Goal: Information Seeking & Learning: Check status

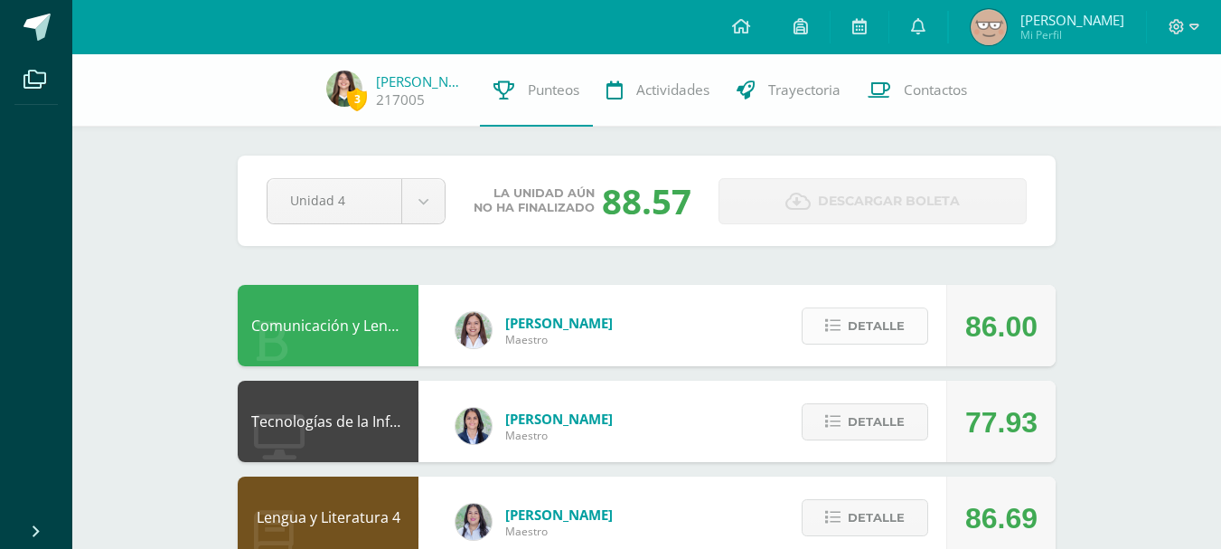
click at [902, 314] on span "Detalle" at bounding box center [876, 325] width 57 height 33
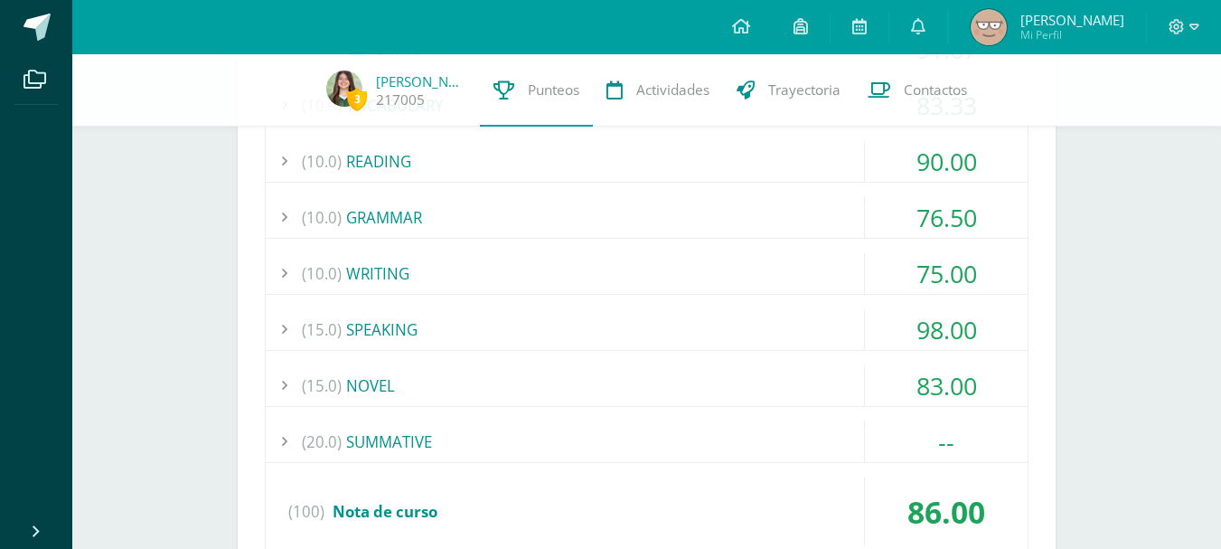
scroll to position [440, 0]
click at [756, 197] on div "(10.0) GRAMMAR" at bounding box center [647, 216] width 762 height 41
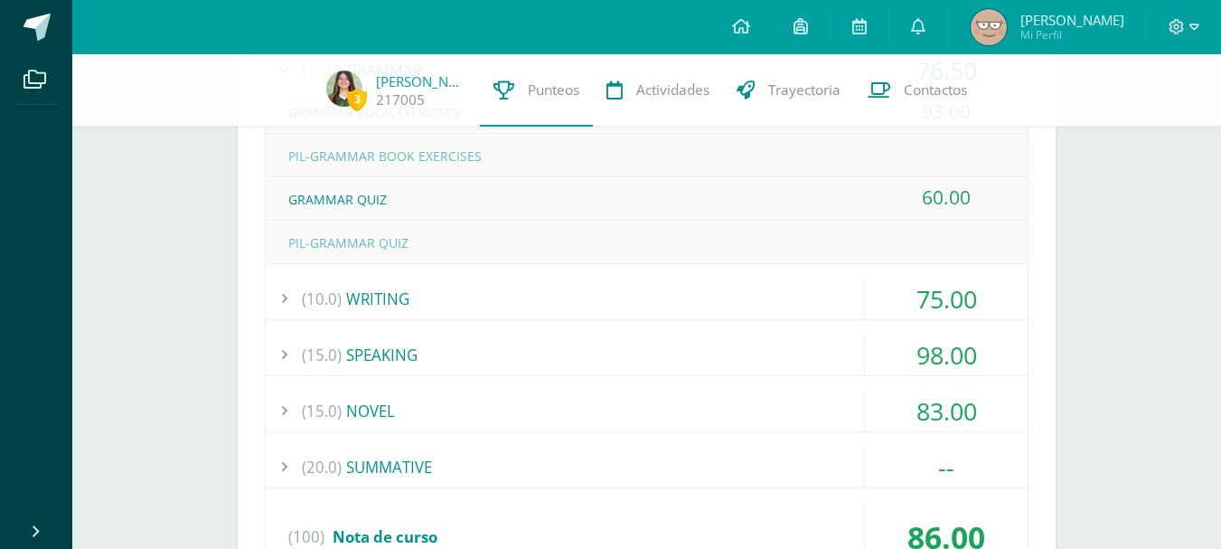
scroll to position [588, 0]
click at [782, 202] on div "GRAMMAR QUIZ" at bounding box center [647, 198] width 762 height 41
drag, startPoint x: 782, startPoint y: 202, endPoint x: 932, endPoint y: 217, distance: 150.9
click at [932, 217] on div "GRAMMAR QUIZ 60.00" at bounding box center [647, 197] width 762 height 43
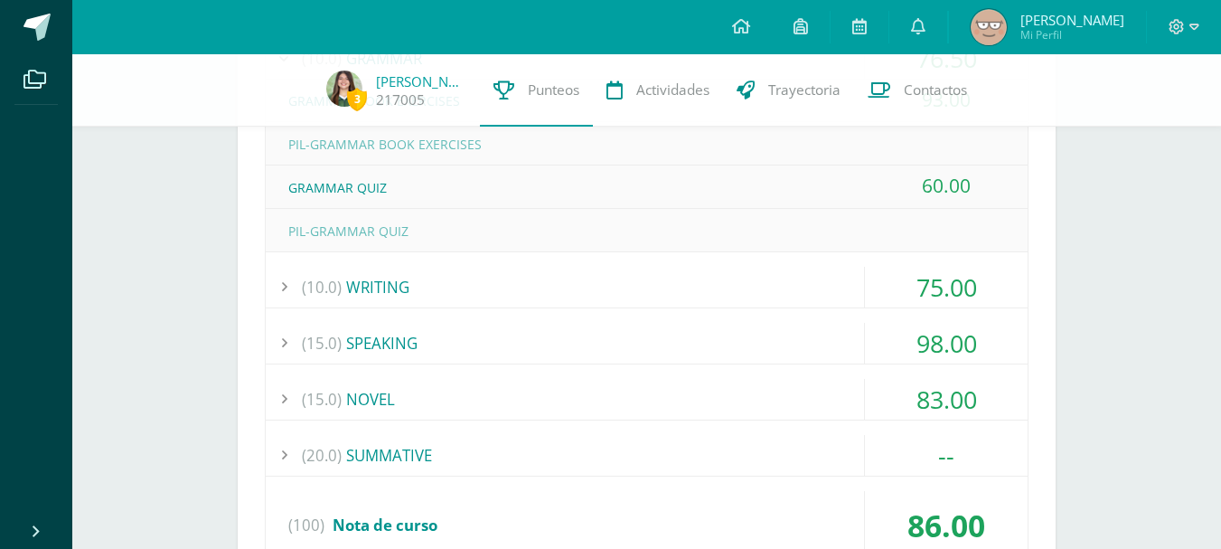
scroll to position [599, 0]
click at [810, 258] on div "(10.0) LISTENING 91.67 LISTENING SKILL 4-EXERCISE 1 75.00" at bounding box center [647, 221] width 764 height 706
click at [814, 261] on div "(10.0) LISTENING 91.67 LISTENING SKILL 4-EXERCISE 1 75.00" at bounding box center [647, 221] width 764 height 706
click at [832, 302] on div "(10.0) WRITING" at bounding box center [647, 286] width 762 height 41
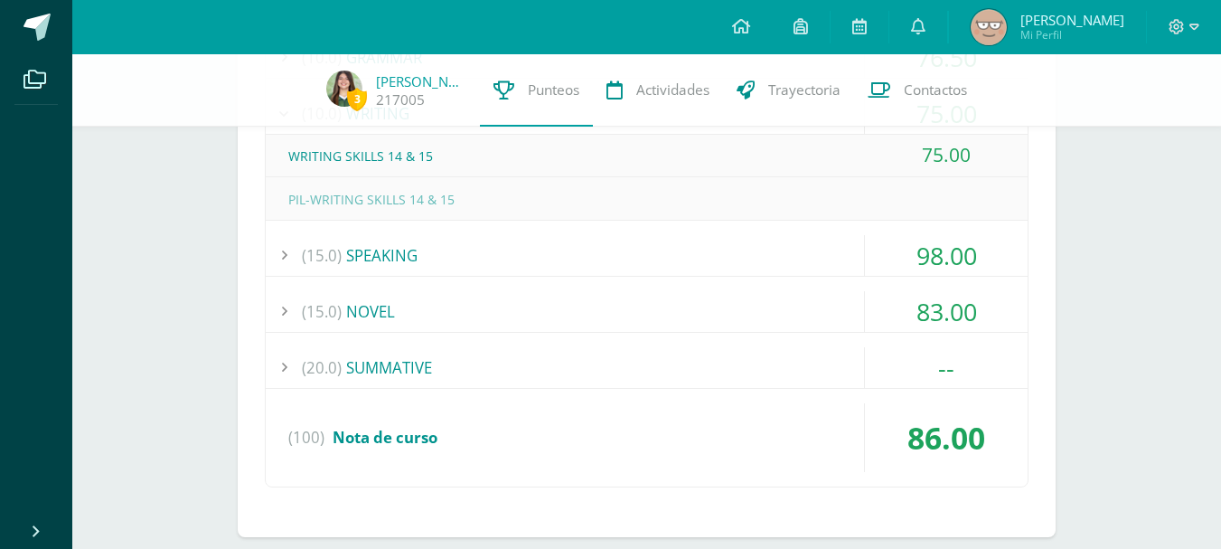
click at [731, 250] on div "(15.0) SPEAKING" at bounding box center [647, 255] width 762 height 41
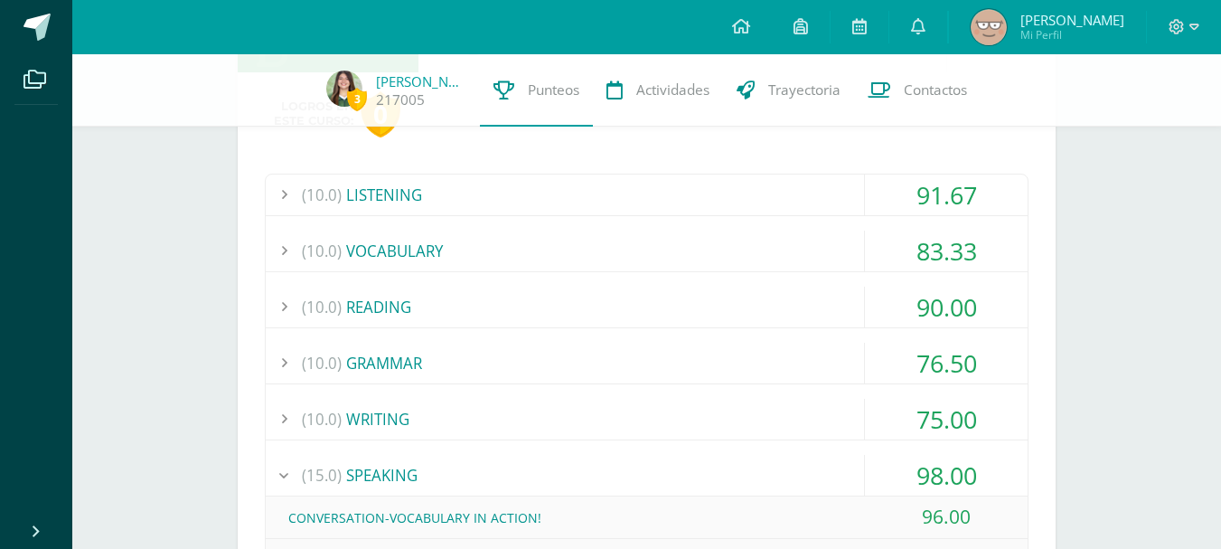
scroll to position [287, 0]
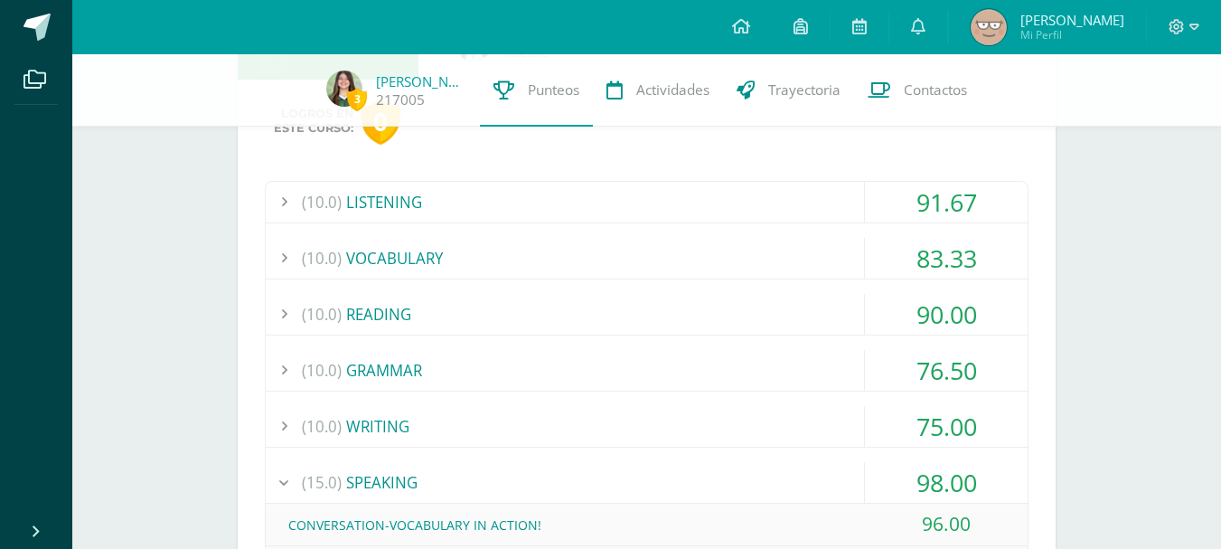
click at [825, 253] on div "(10.0) VOCABULARY" at bounding box center [647, 258] width 762 height 41
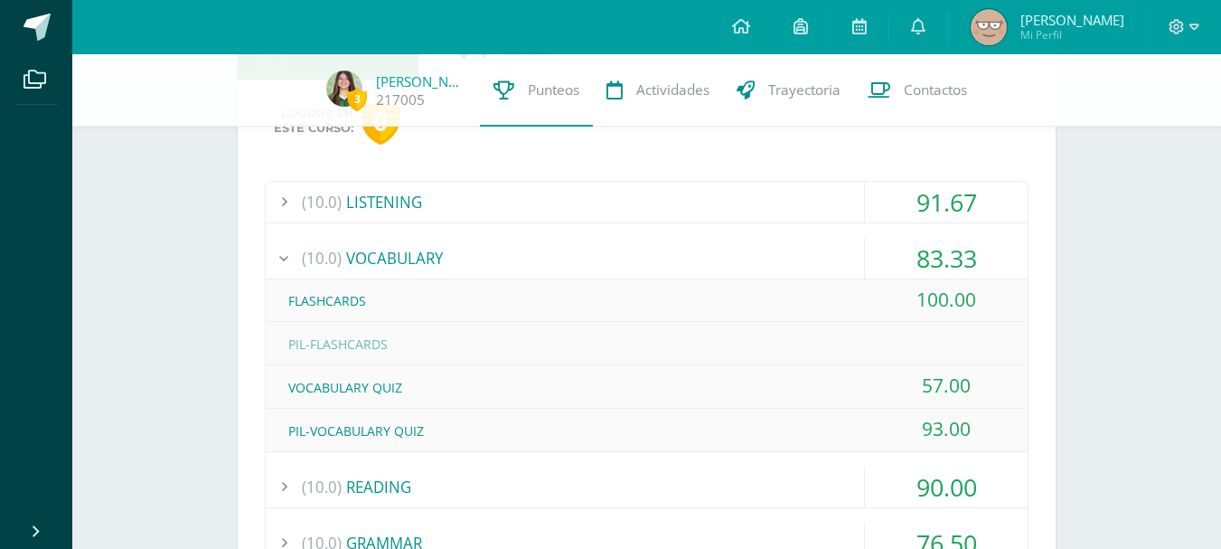
click at [807, 205] on div "(10.0) LISTENING" at bounding box center [647, 202] width 762 height 41
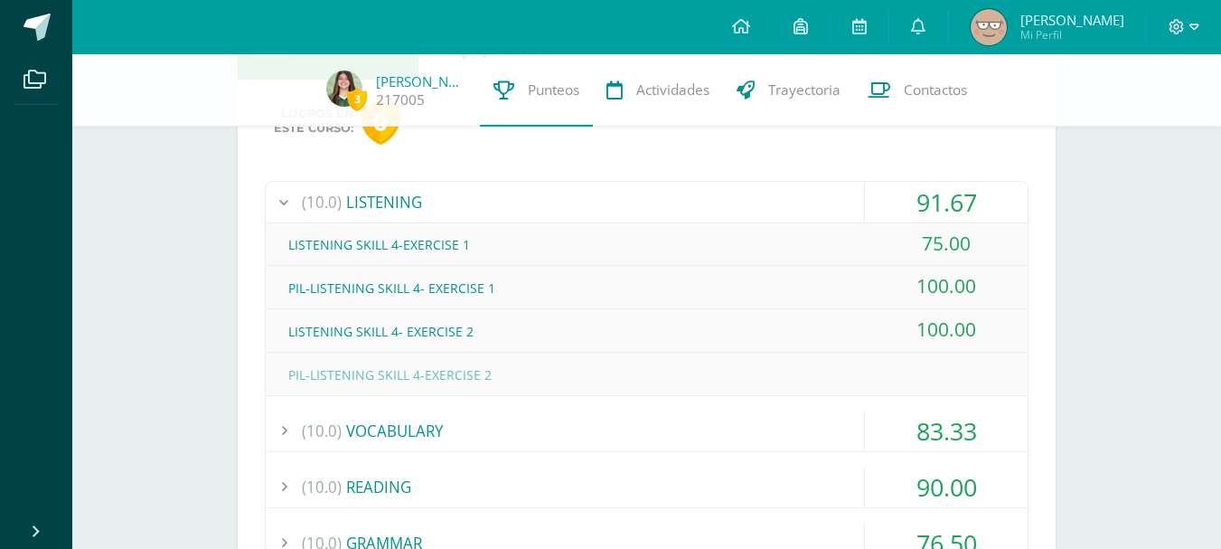
click at [665, 419] on div "(10.0) VOCABULARY" at bounding box center [647, 430] width 762 height 41
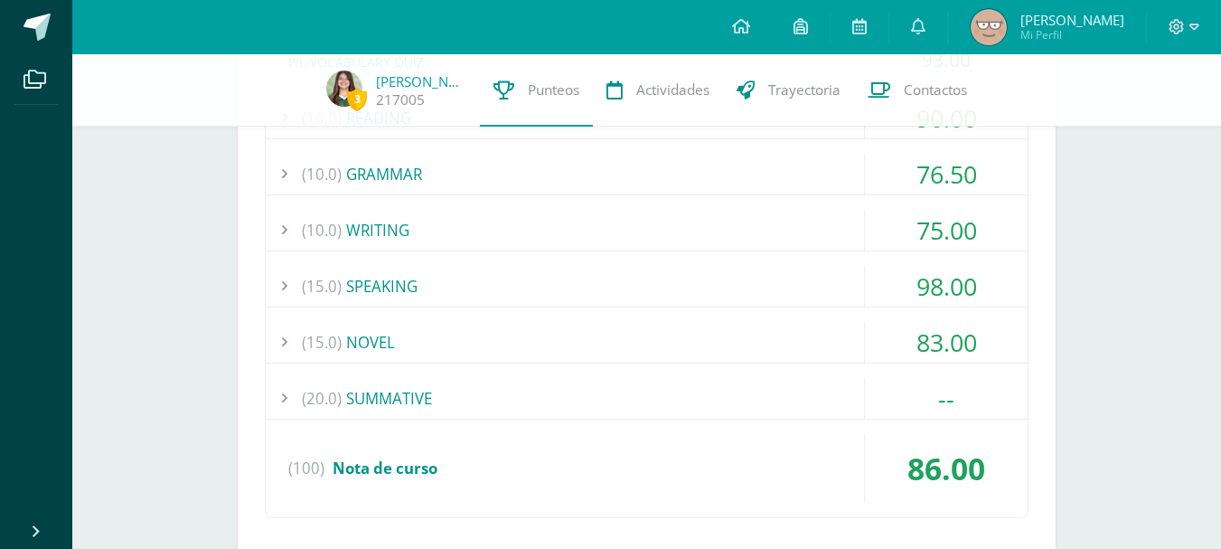
scroll to position [657, 0]
click at [704, 161] on div "(10.0) GRAMMAR" at bounding box center [647, 172] width 762 height 41
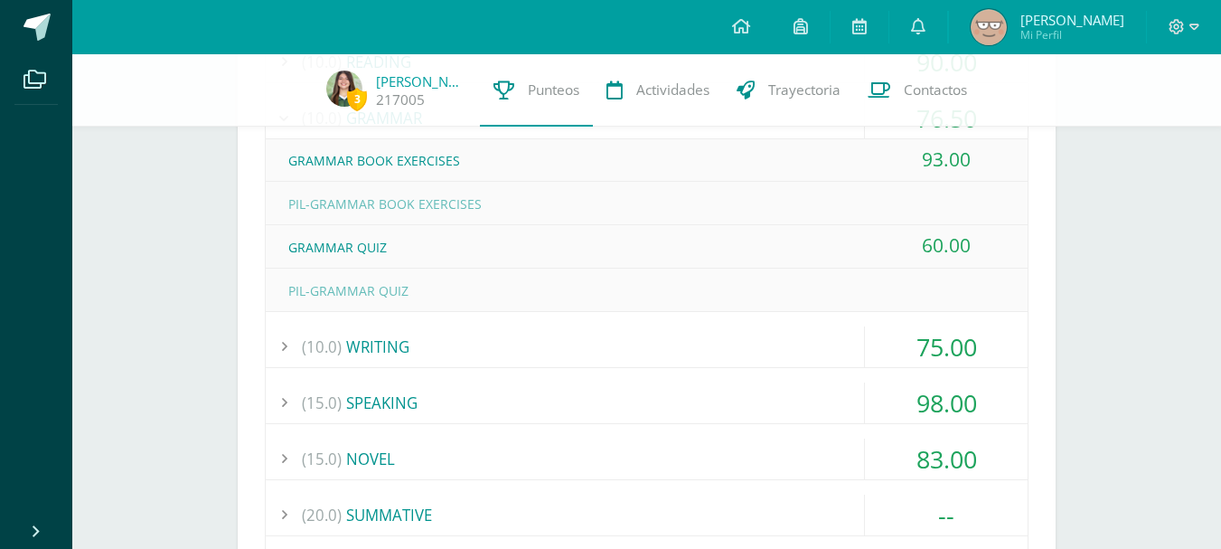
scroll to position [141, 0]
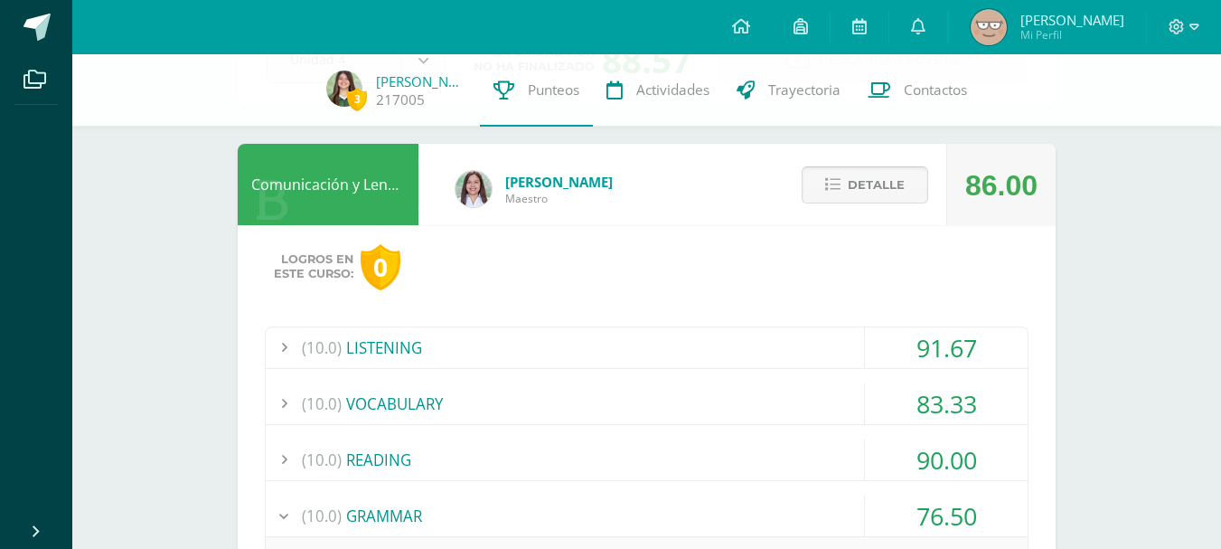
click at [891, 174] on span "Detalle" at bounding box center [876, 184] width 57 height 33
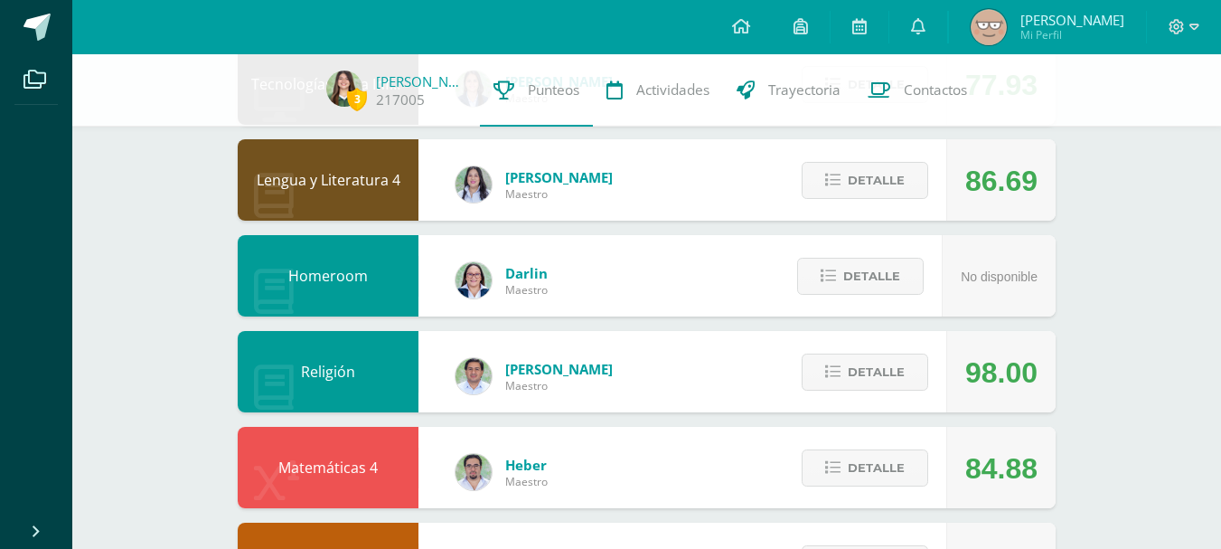
scroll to position [331, 0]
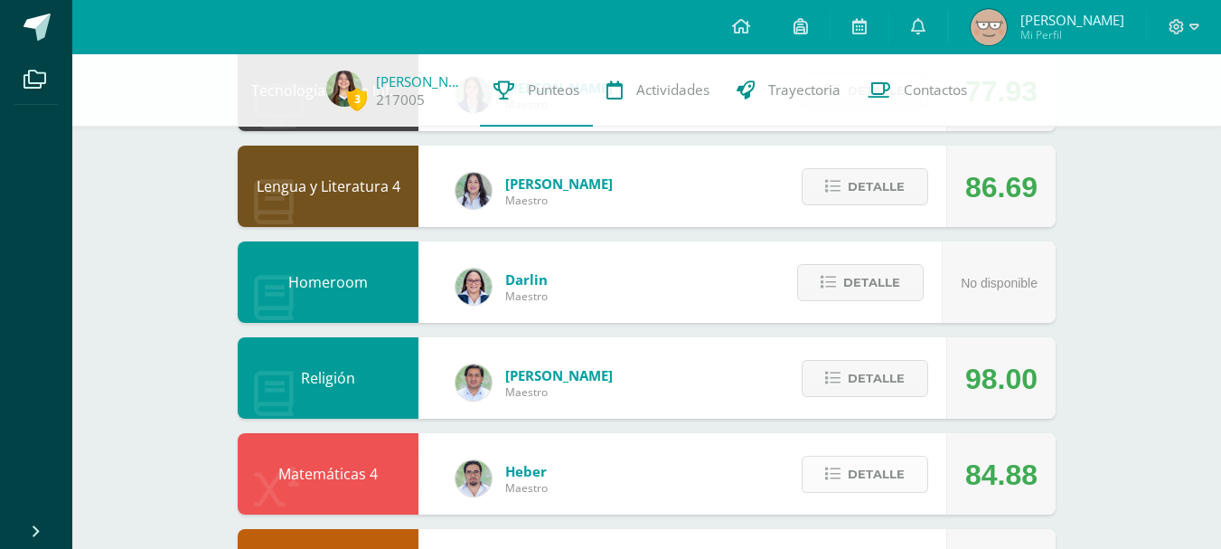
click at [854, 471] on span "Detalle" at bounding box center [876, 473] width 57 height 33
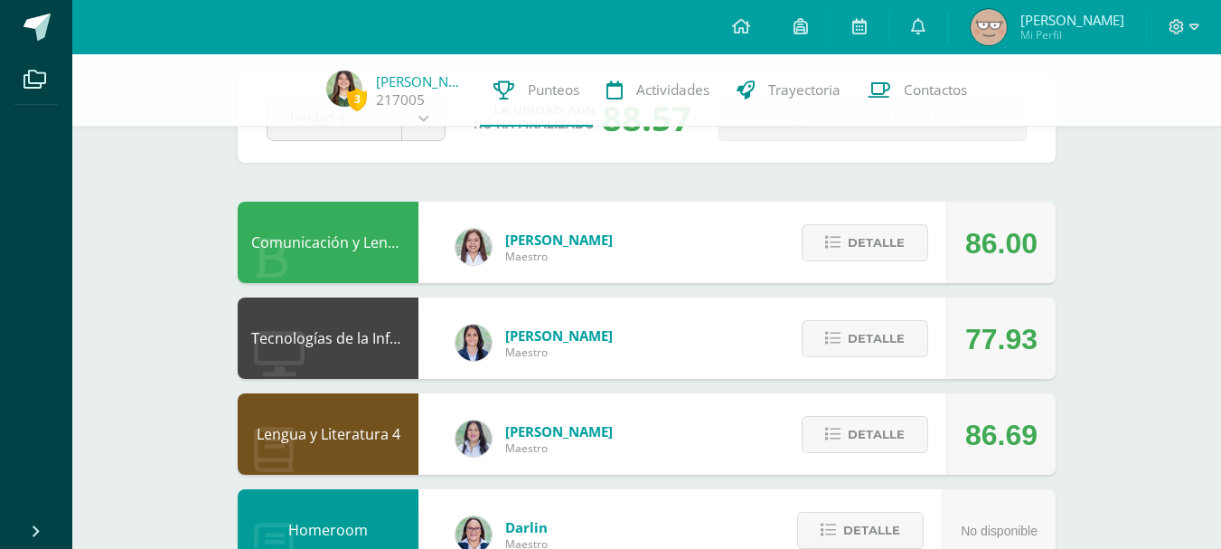
scroll to position [82, 0]
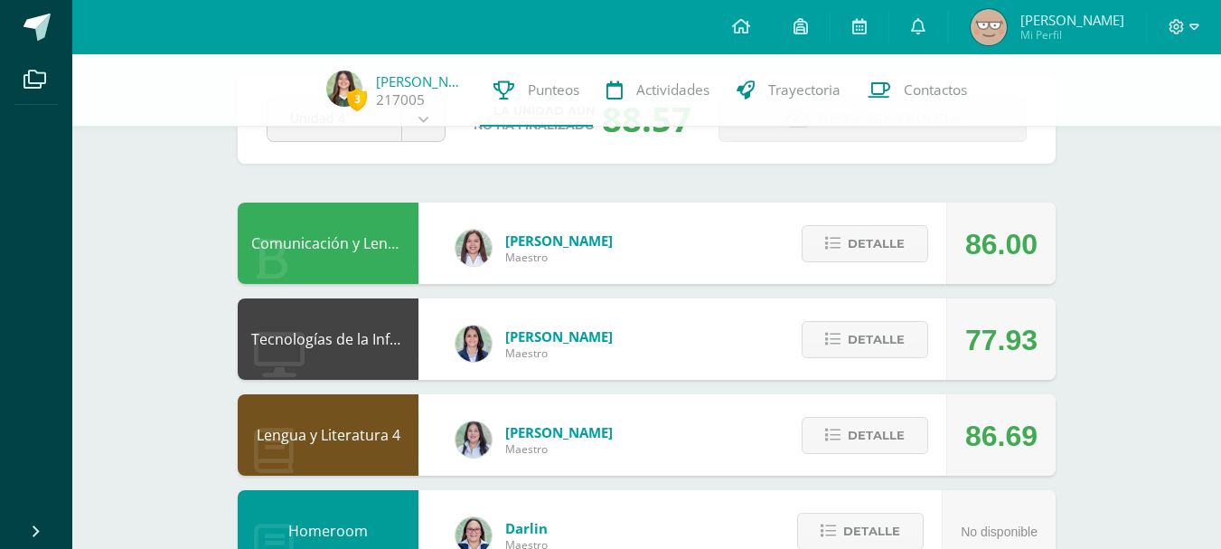
click at [921, 279] on div "Detalle" at bounding box center [861, 243] width 172 height 81
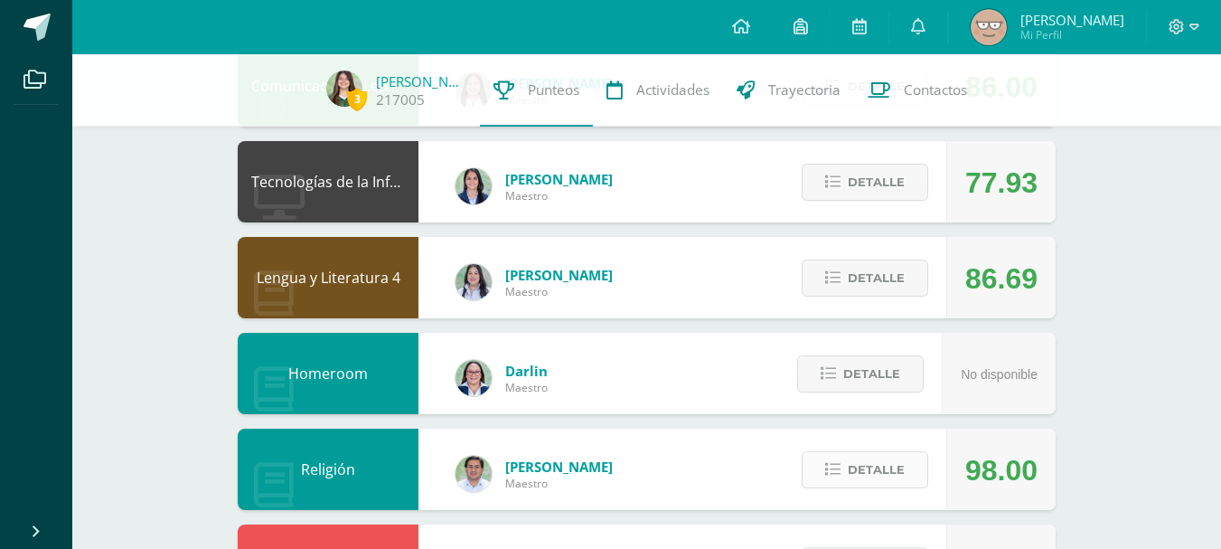
scroll to position [404, 0]
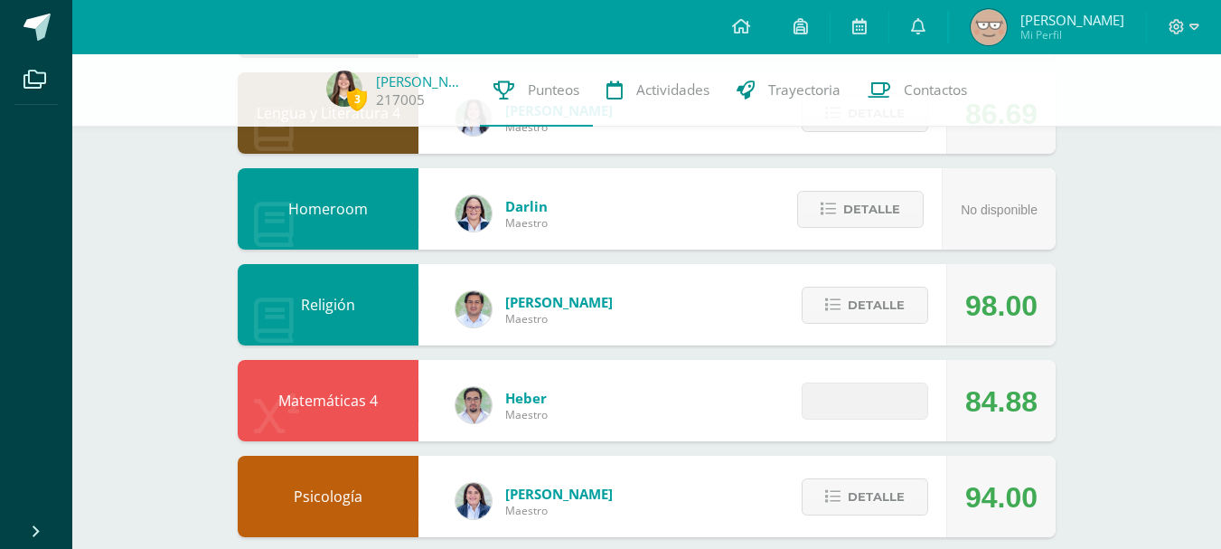
click at [912, 398] on button "Detalle" at bounding box center [865, 400] width 127 height 37
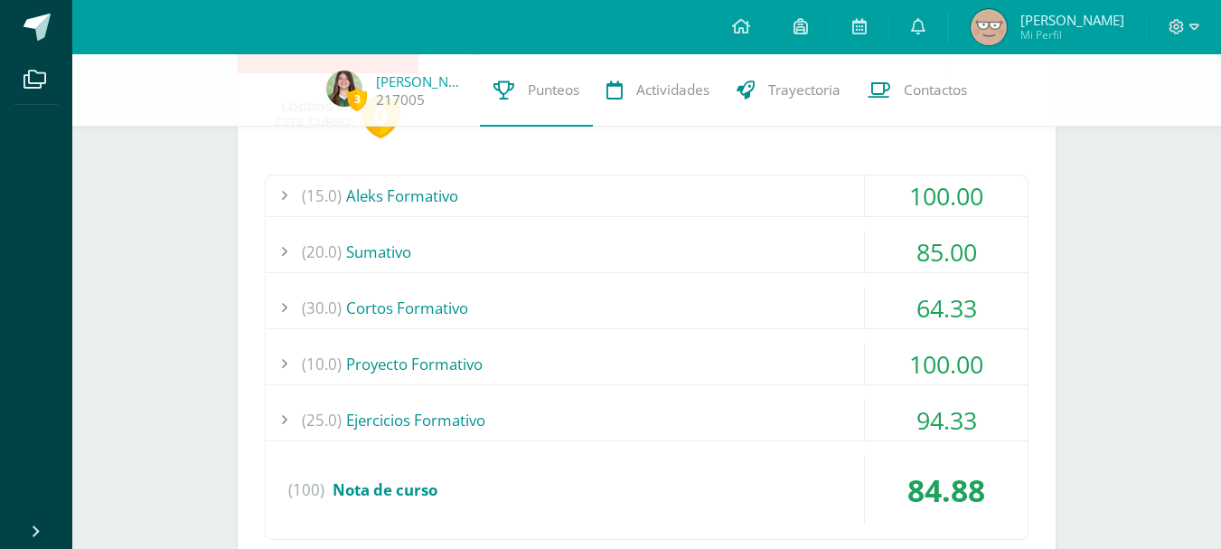
scroll to position [777, 0]
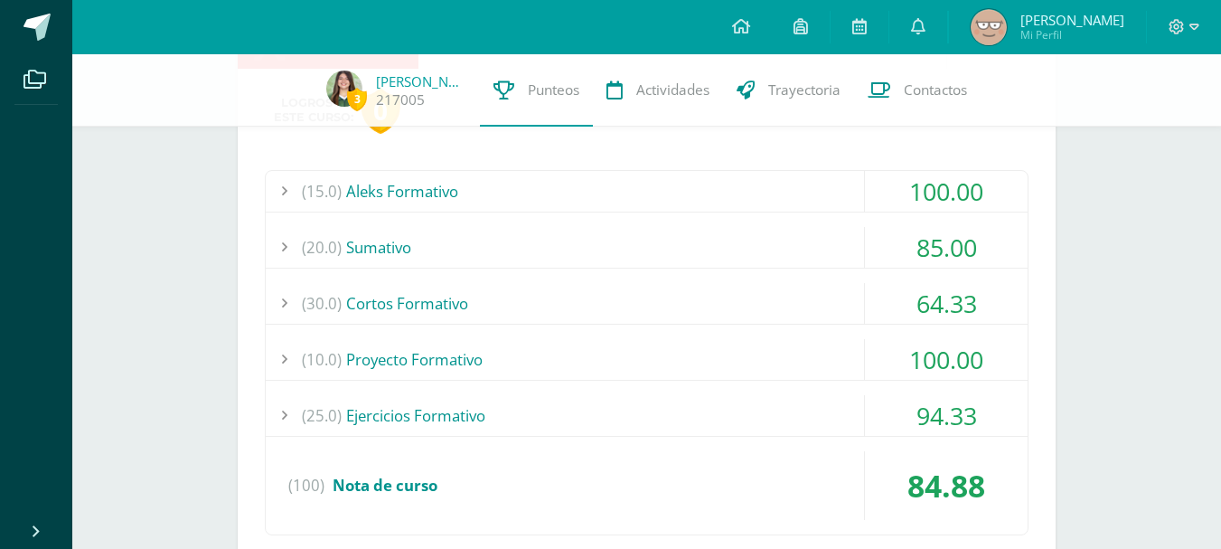
click at [557, 306] on div "(30.0) Cortos Formativo" at bounding box center [647, 303] width 762 height 41
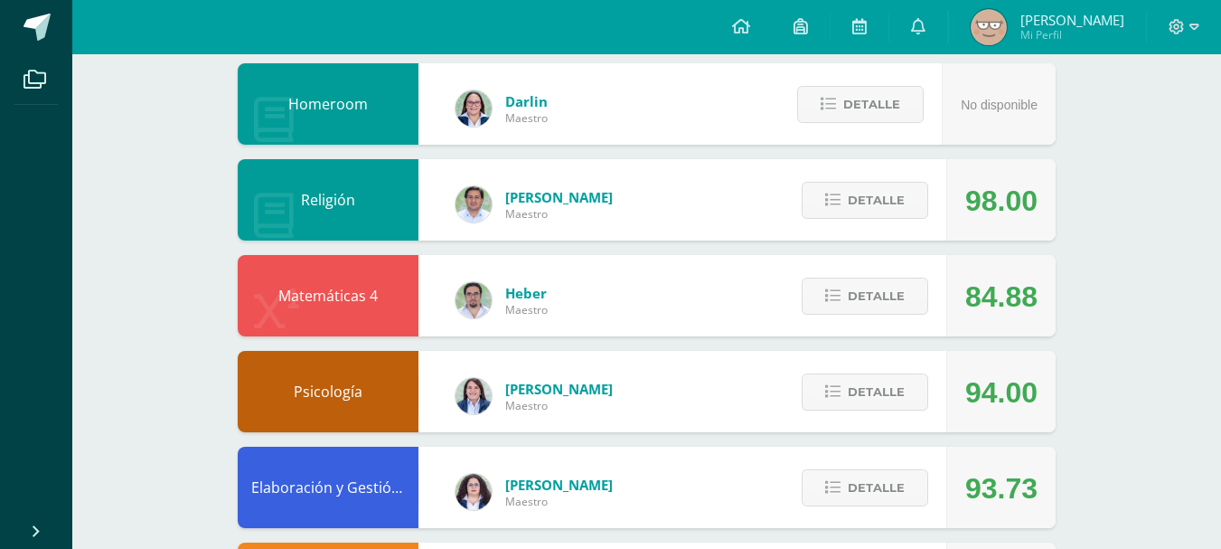
scroll to position [517, 0]
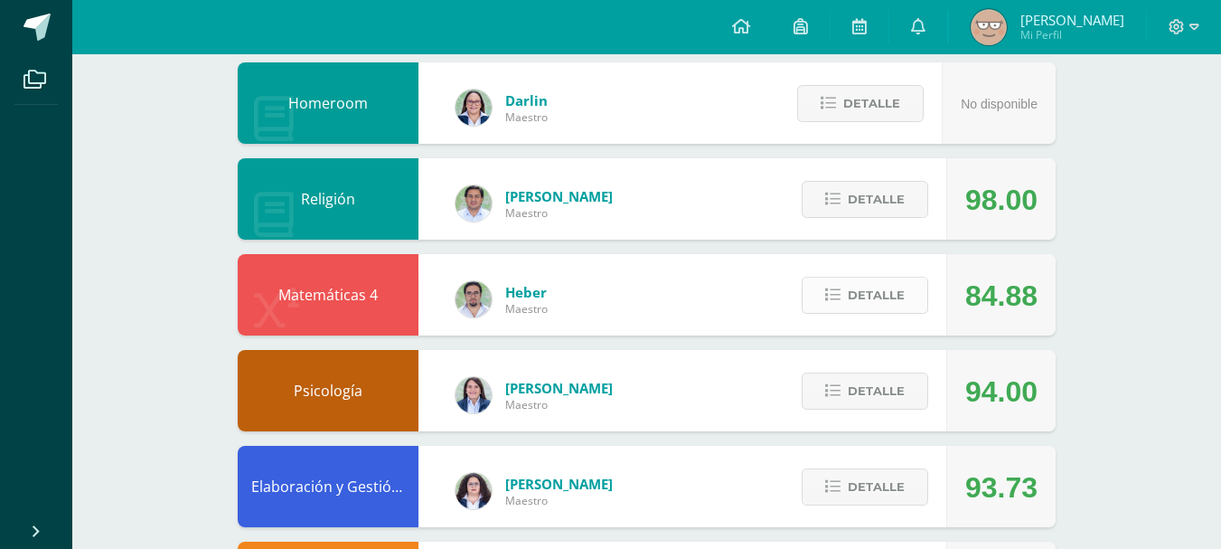
click at [870, 295] on span "Detalle" at bounding box center [876, 294] width 57 height 33
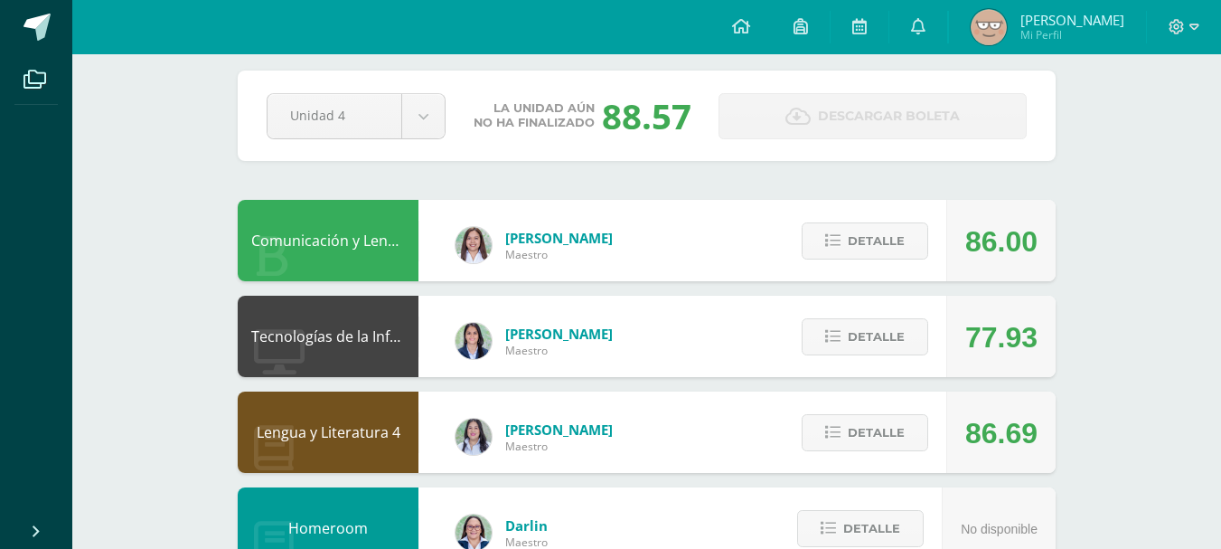
scroll to position [0, 0]
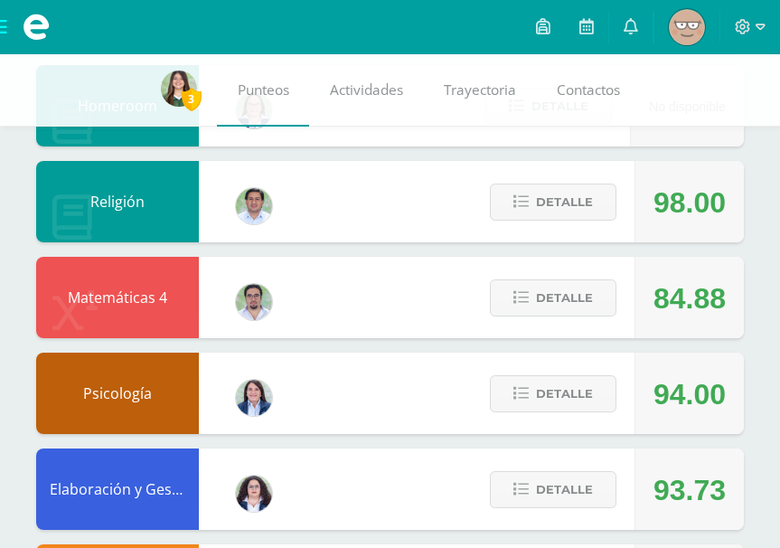
scroll to position [613, 0]
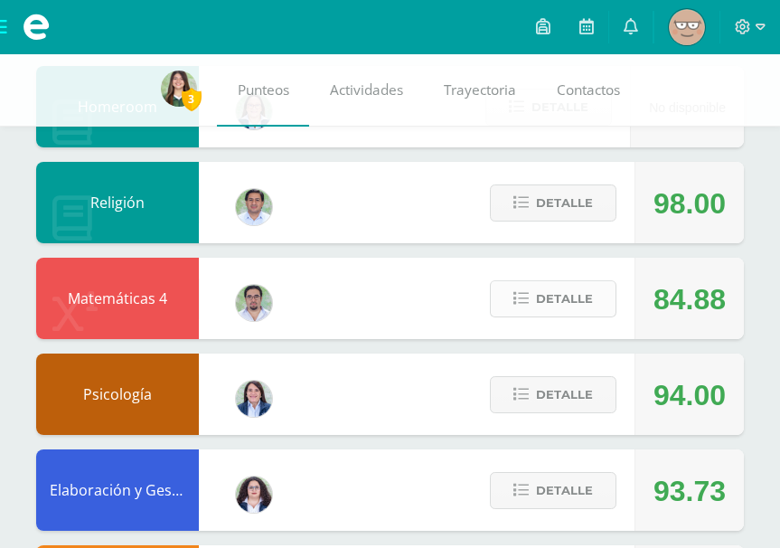
click at [584, 299] on span "Detalle" at bounding box center [564, 298] width 57 height 33
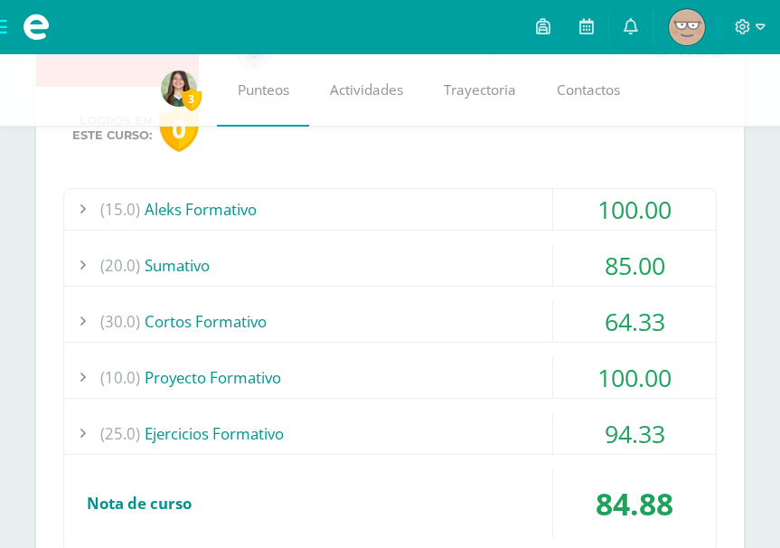
scroll to position [867, 0]
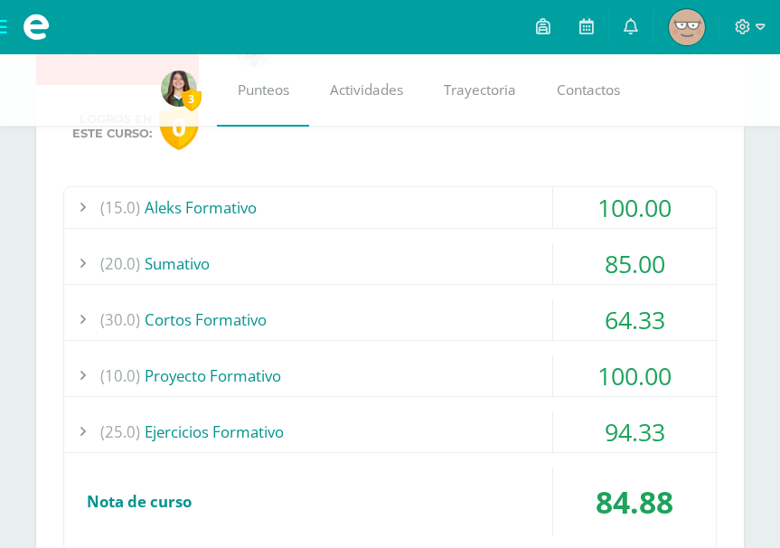
click at [511, 318] on div "(30.0) Cortos Formativo" at bounding box center [390, 319] width 652 height 41
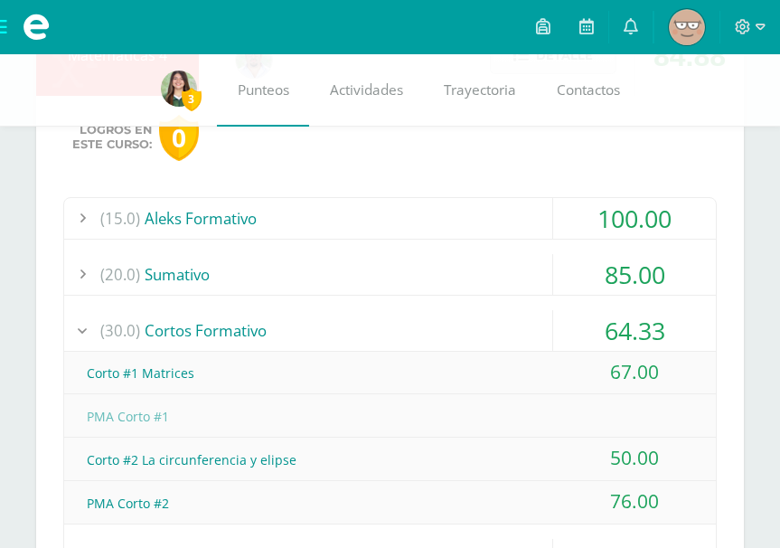
scroll to position [838, 0]
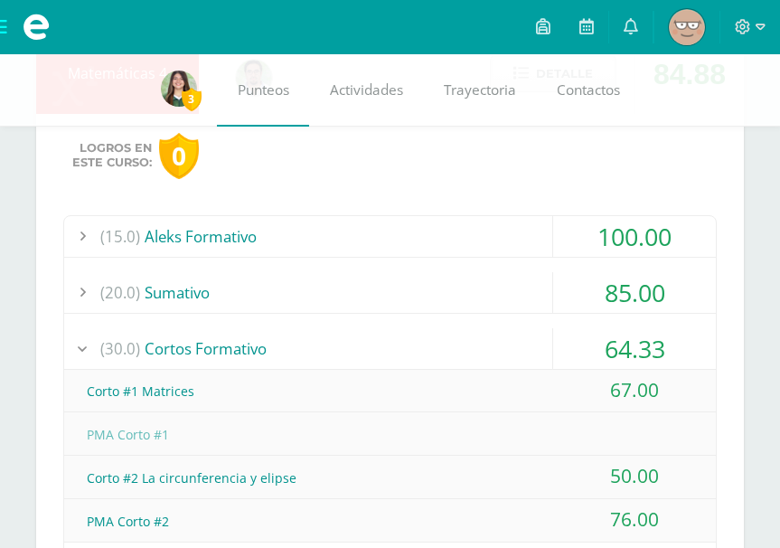
click at [410, 336] on div "(30.0) Cortos Formativo" at bounding box center [390, 348] width 652 height 41
